Goal: Navigation & Orientation: Find specific page/section

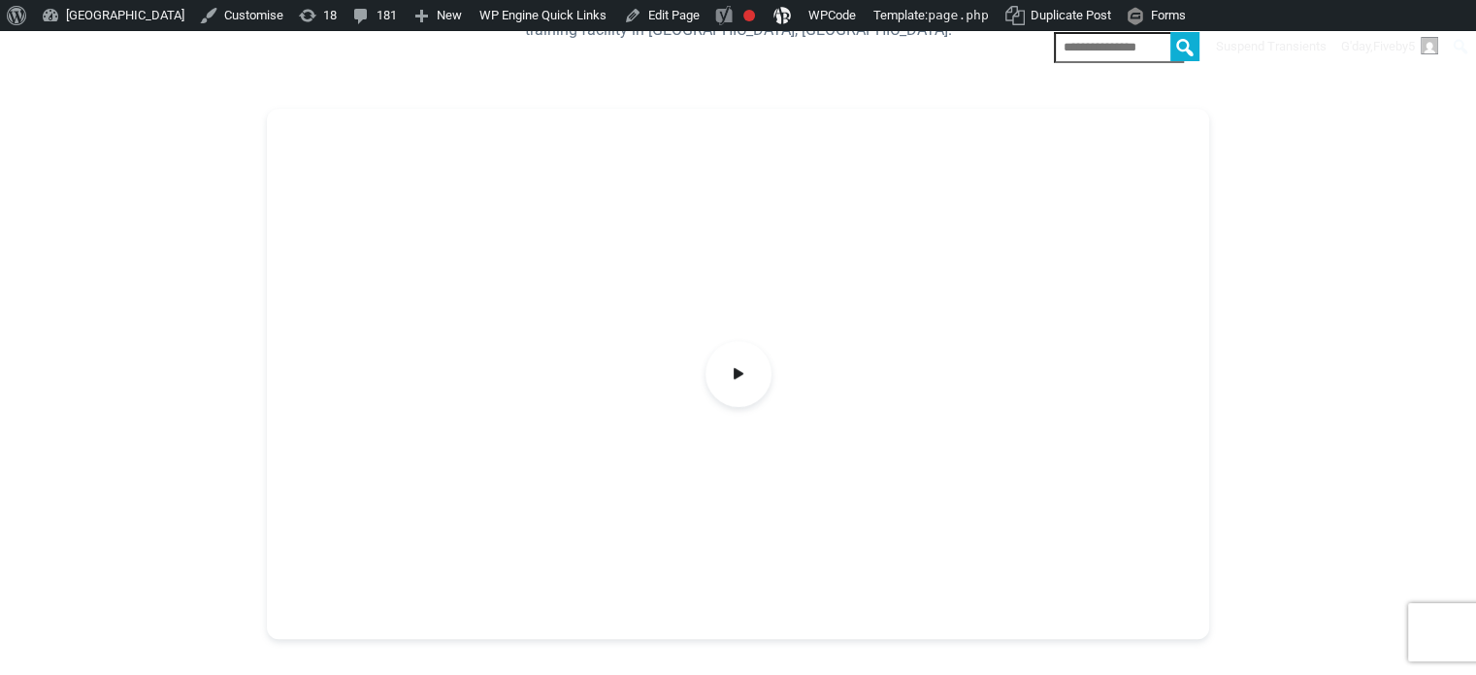
scroll to position [679, 0]
click at [752, 328] on span at bounding box center [738, 335] width 73 height 73
click at [733, 325] on icon at bounding box center [738, 335] width 21 height 32
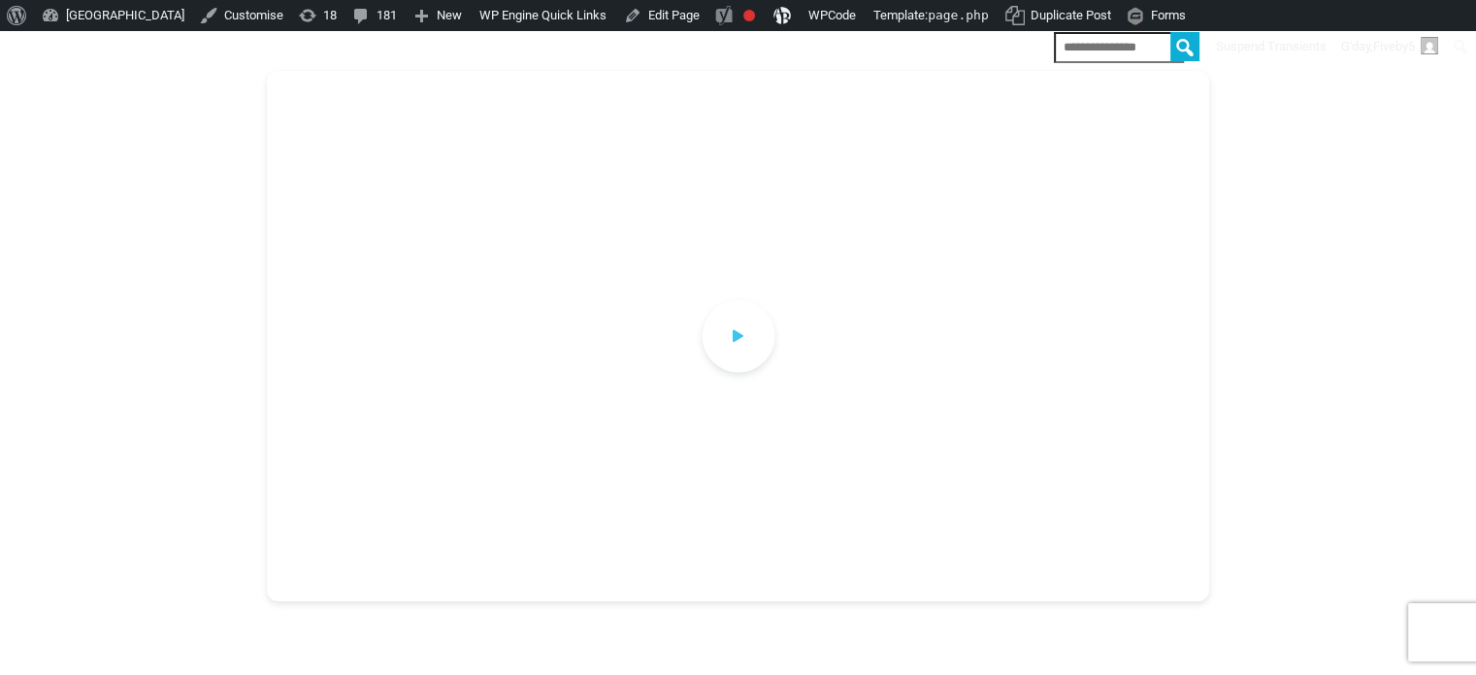
click at [733, 325] on icon at bounding box center [738, 335] width 21 height 32
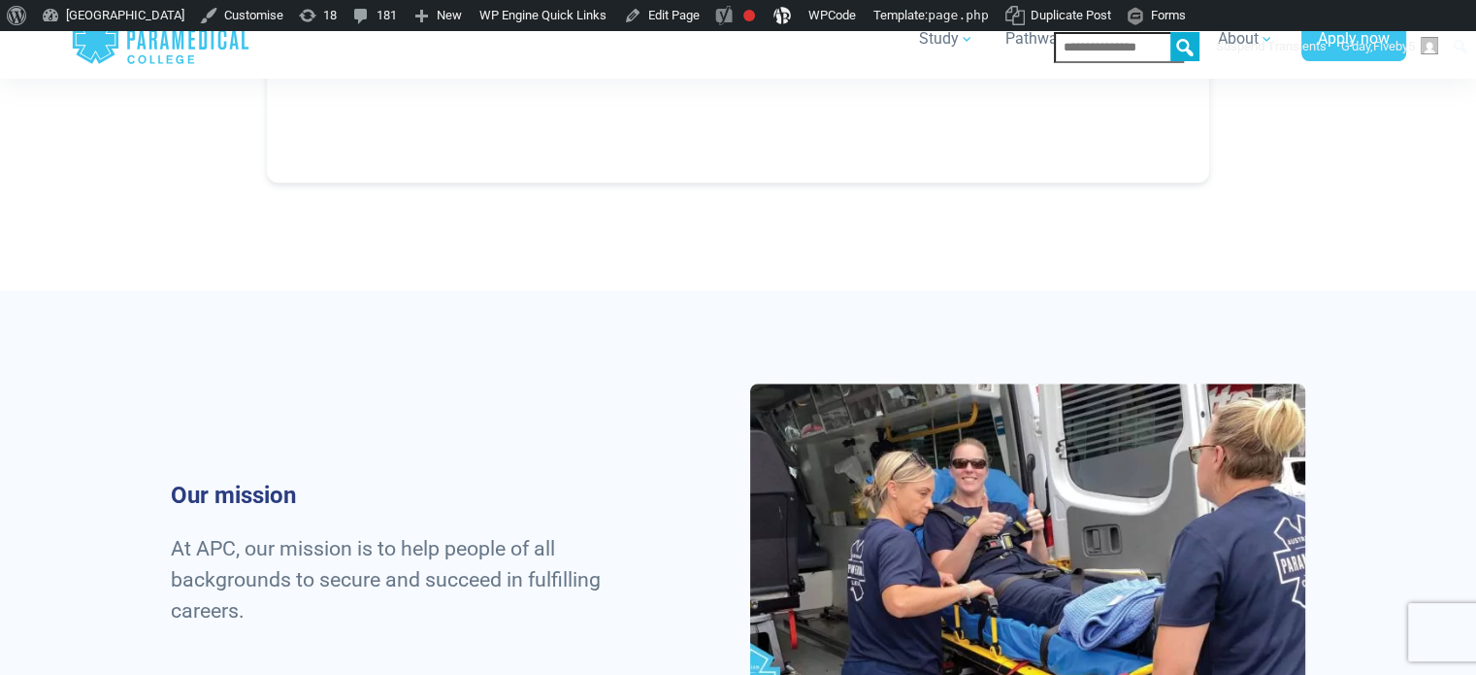
scroll to position [865, 0]
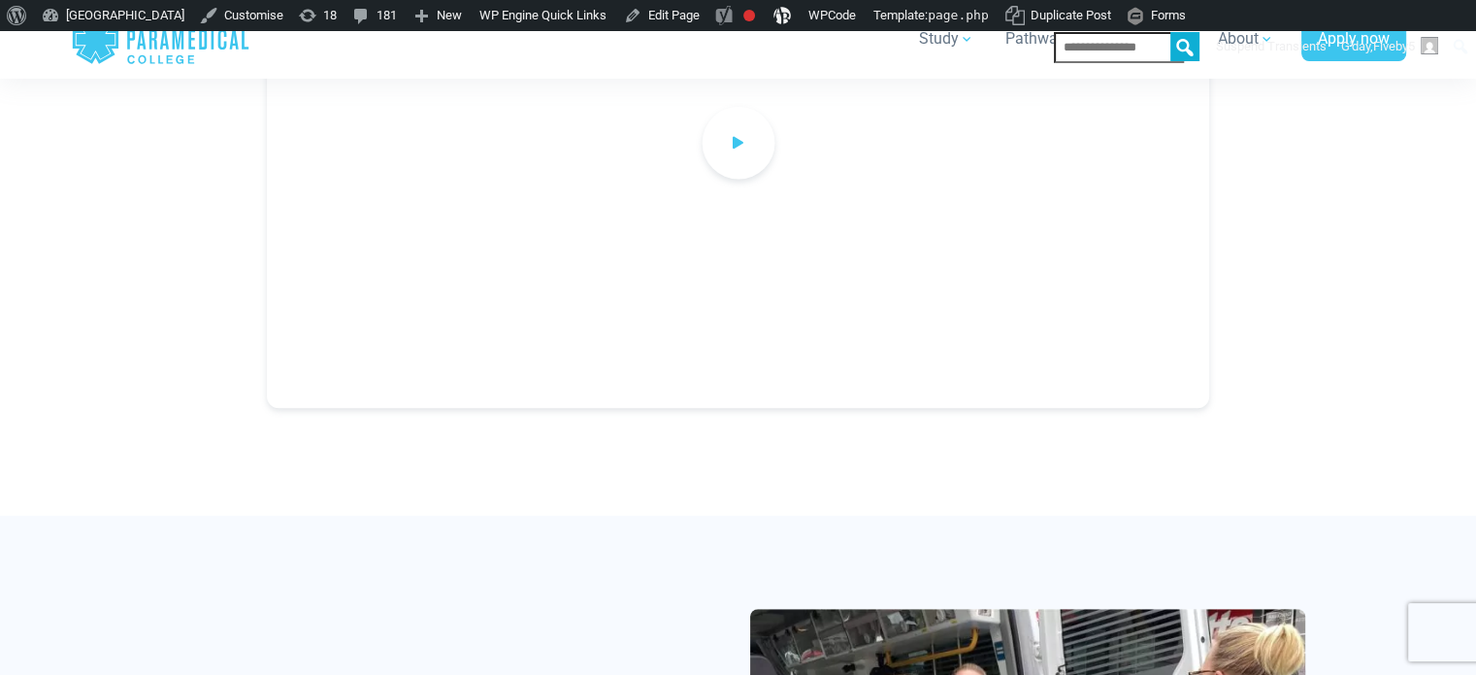
click at [743, 162] on span at bounding box center [738, 142] width 73 height 73
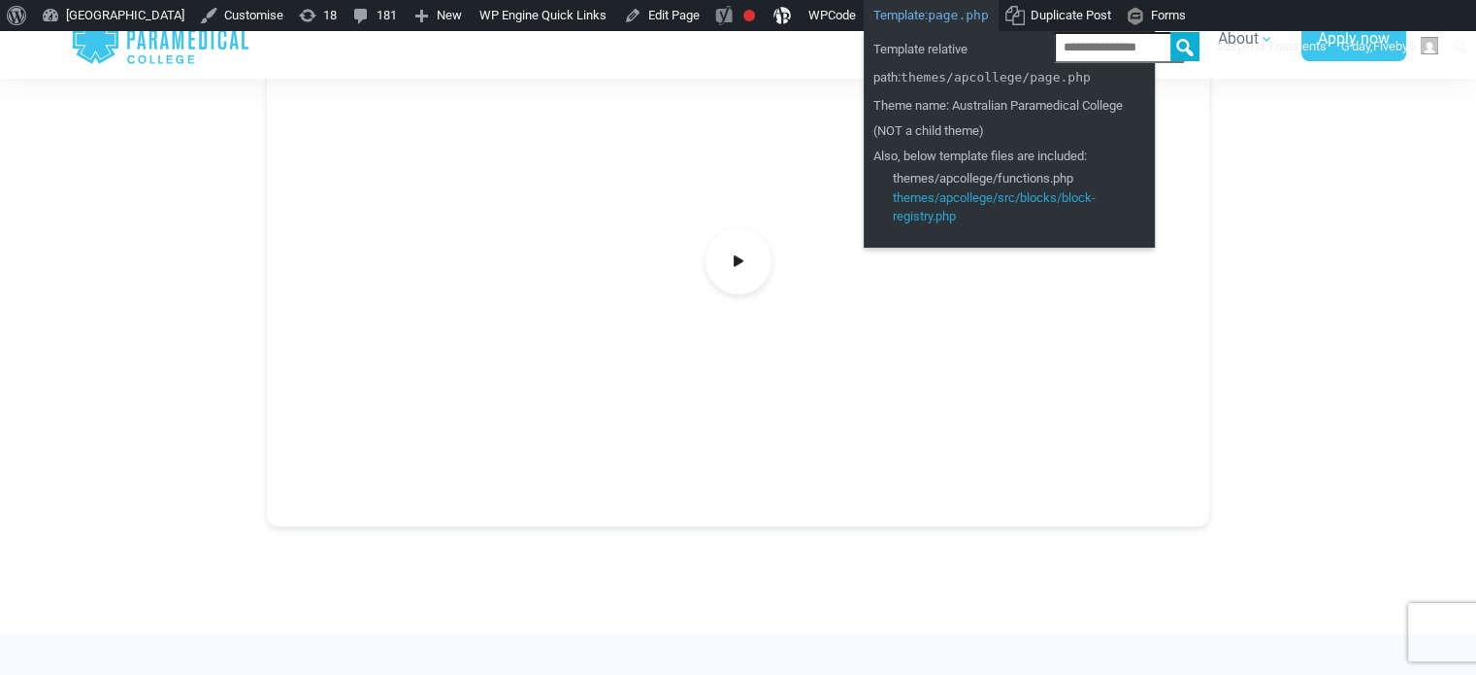
scroll to position [574, 0]
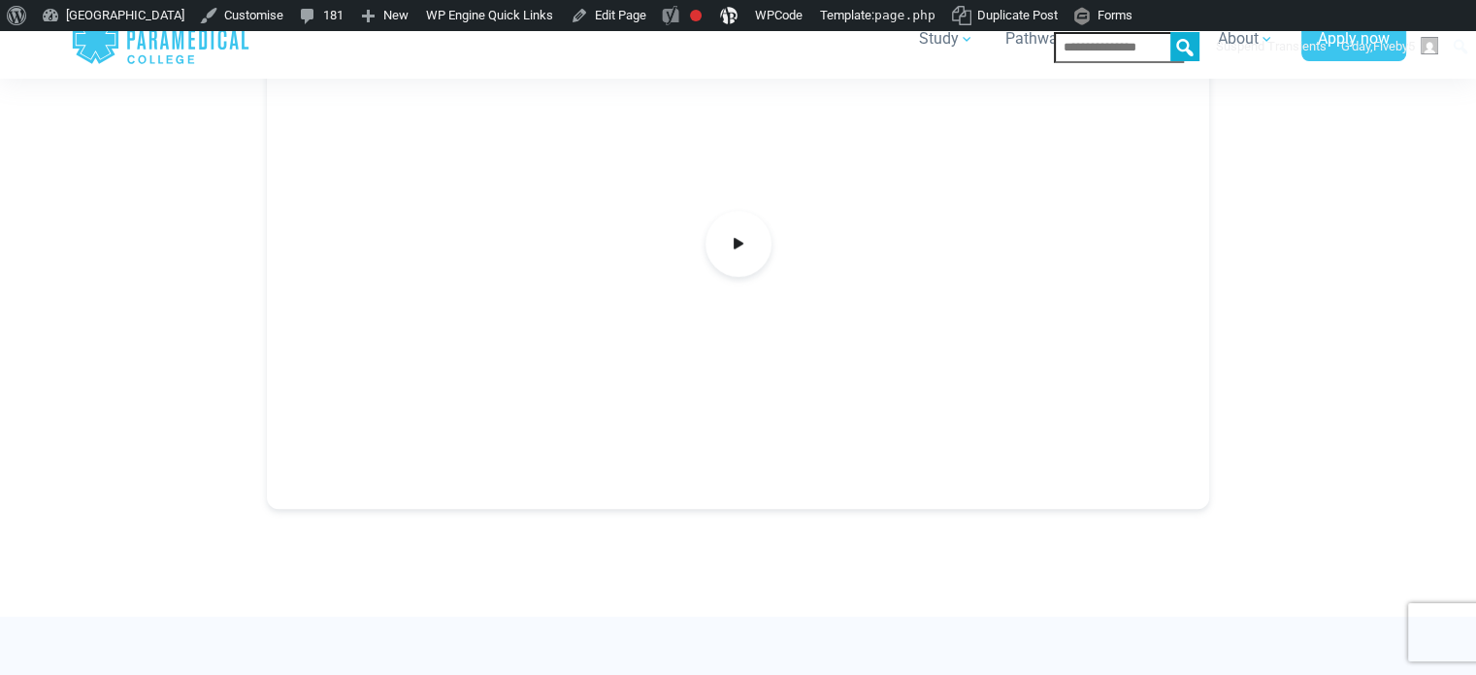
scroll to position [765, 0]
